Goal: Information Seeking & Learning: Learn about a topic

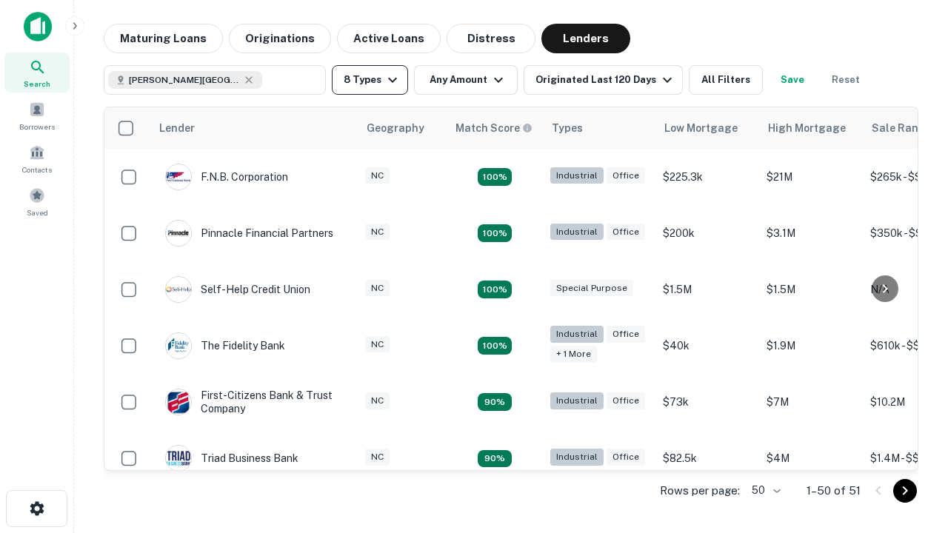
click at [370, 80] on button "8 Types" at bounding box center [370, 80] width 76 height 30
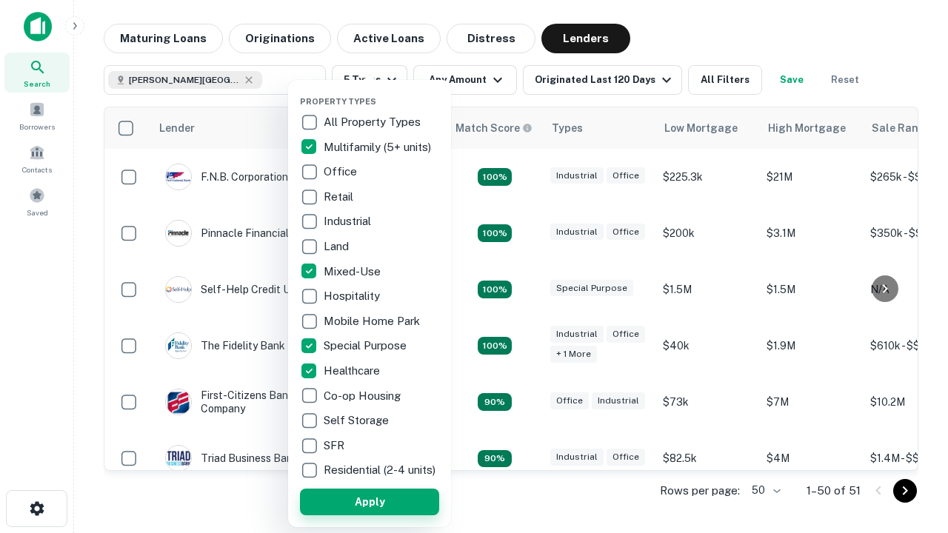
click at [370, 501] on button "Apply" at bounding box center [369, 502] width 139 height 27
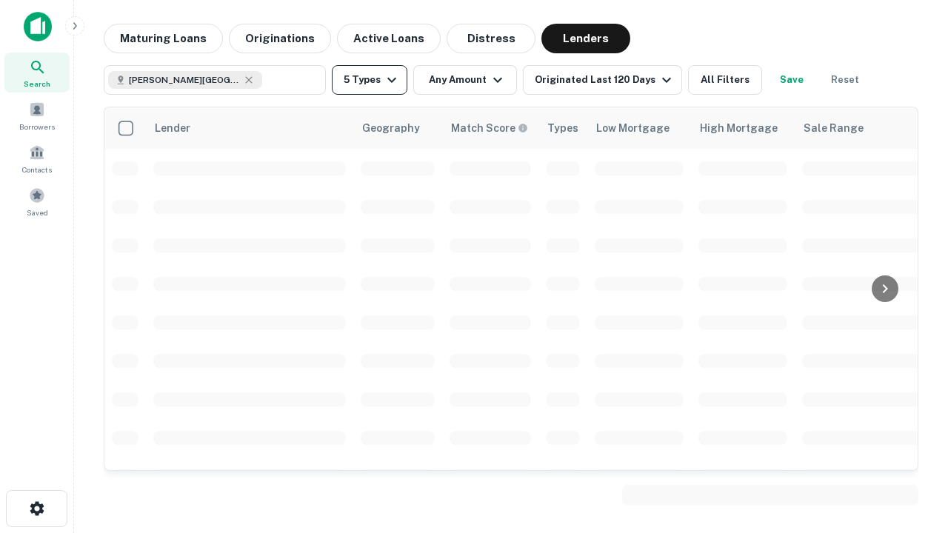
click at [370, 80] on button "5 Types" at bounding box center [370, 80] width 76 height 30
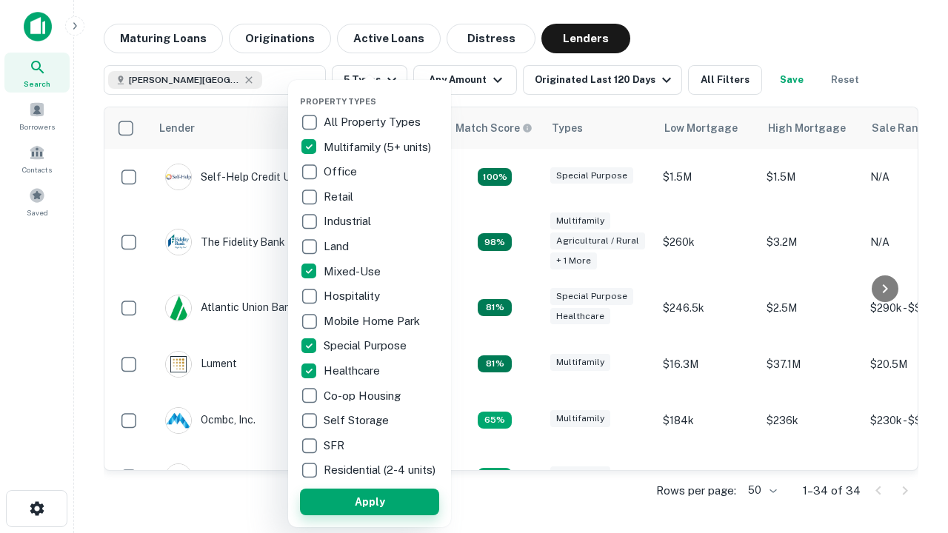
click at [396, 501] on button "Apply" at bounding box center [369, 502] width 139 height 27
